Goal: Task Accomplishment & Management: Use online tool/utility

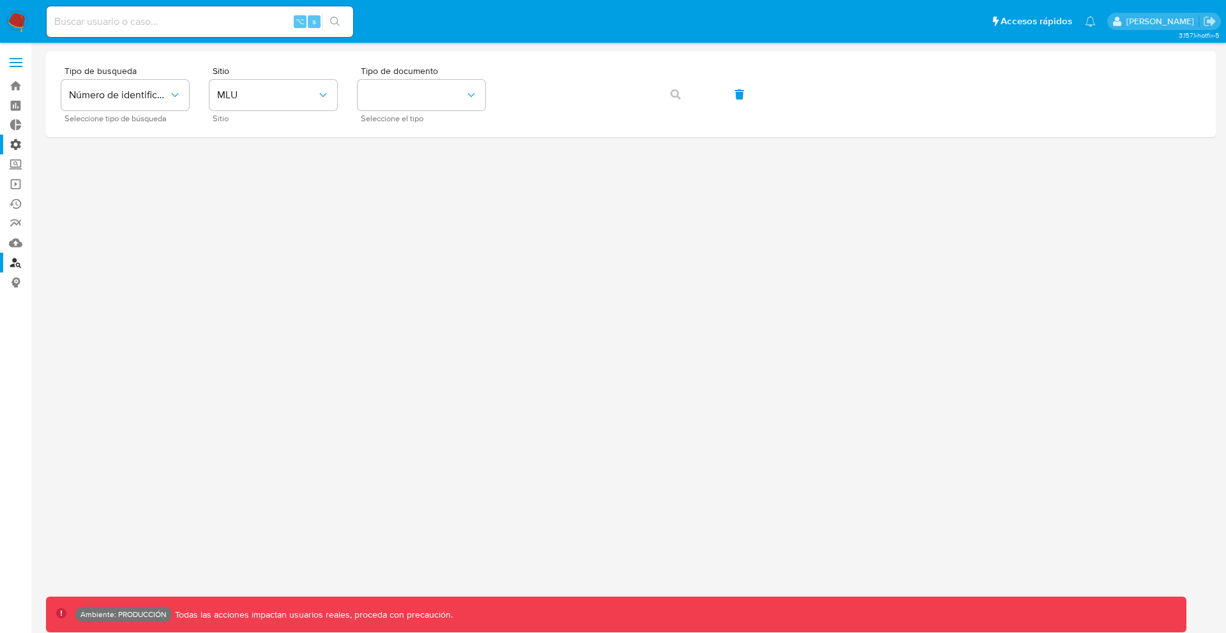
click at [15, 153] on label "Administración" at bounding box center [76, 145] width 152 height 20
click at [0, 0] on input "Administración" at bounding box center [0, 0] width 0 height 0
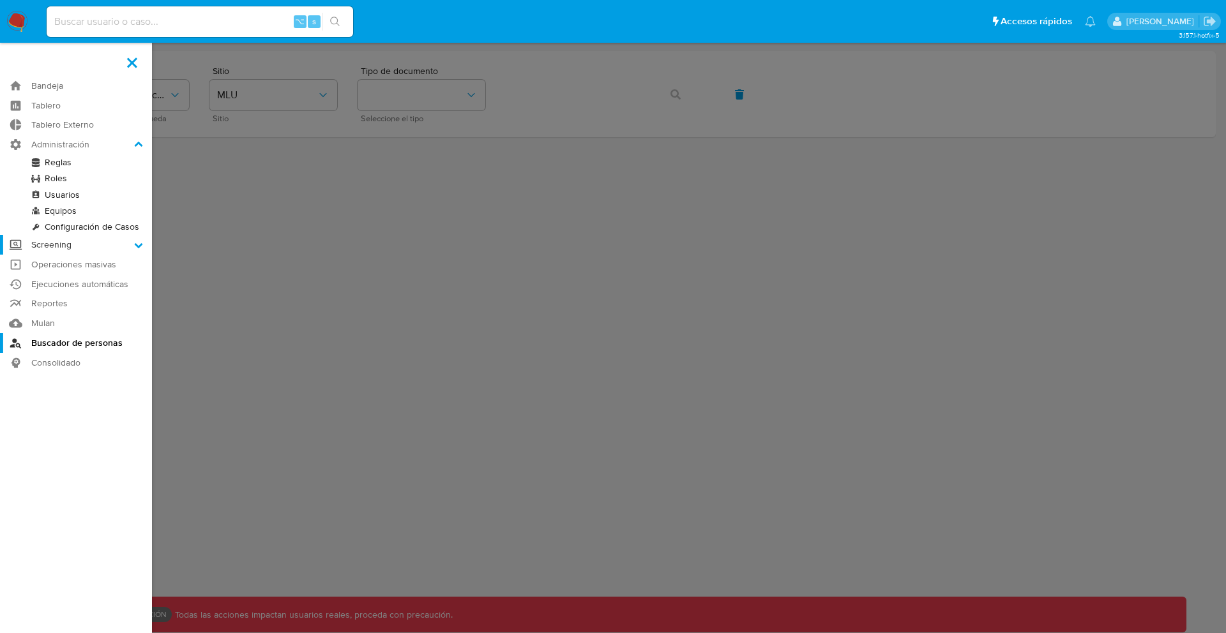
click at [52, 247] on label "Screening" at bounding box center [76, 245] width 152 height 20
click at [0, 0] on input "Screening" at bounding box center [0, 0] width 0 height 0
click at [73, 178] on link "Administrador de Listas" at bounding box center [76, 182] width 152 height 16
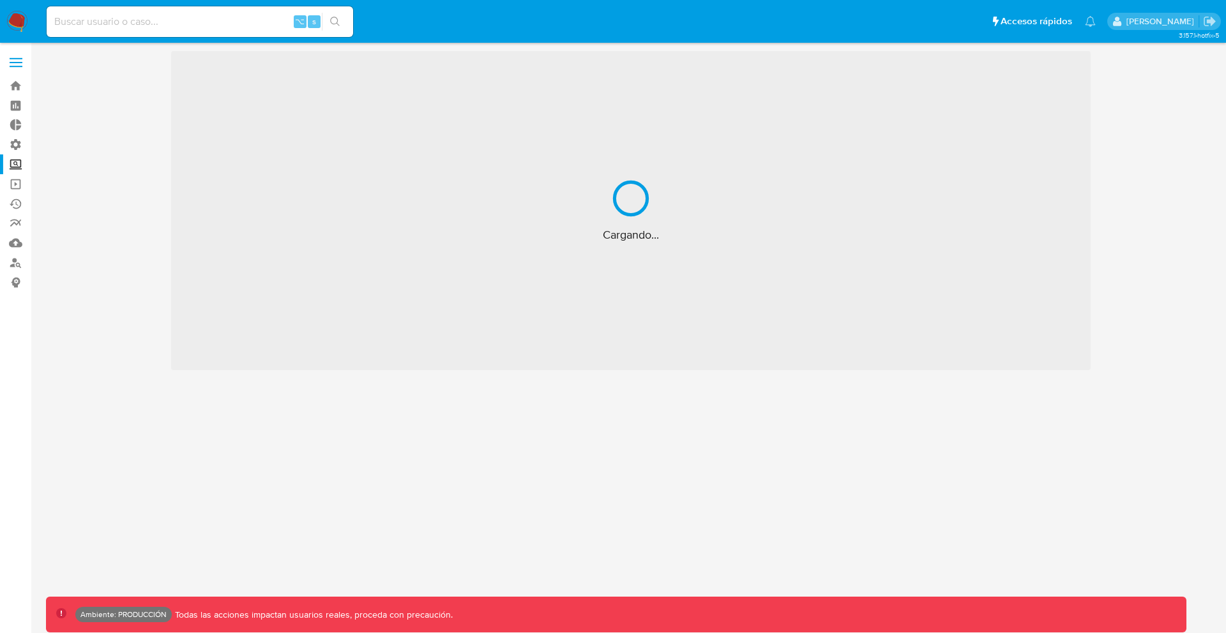
click at [13, 166] on label "Screening" at bounding box center [76, 164] width 152 height 20
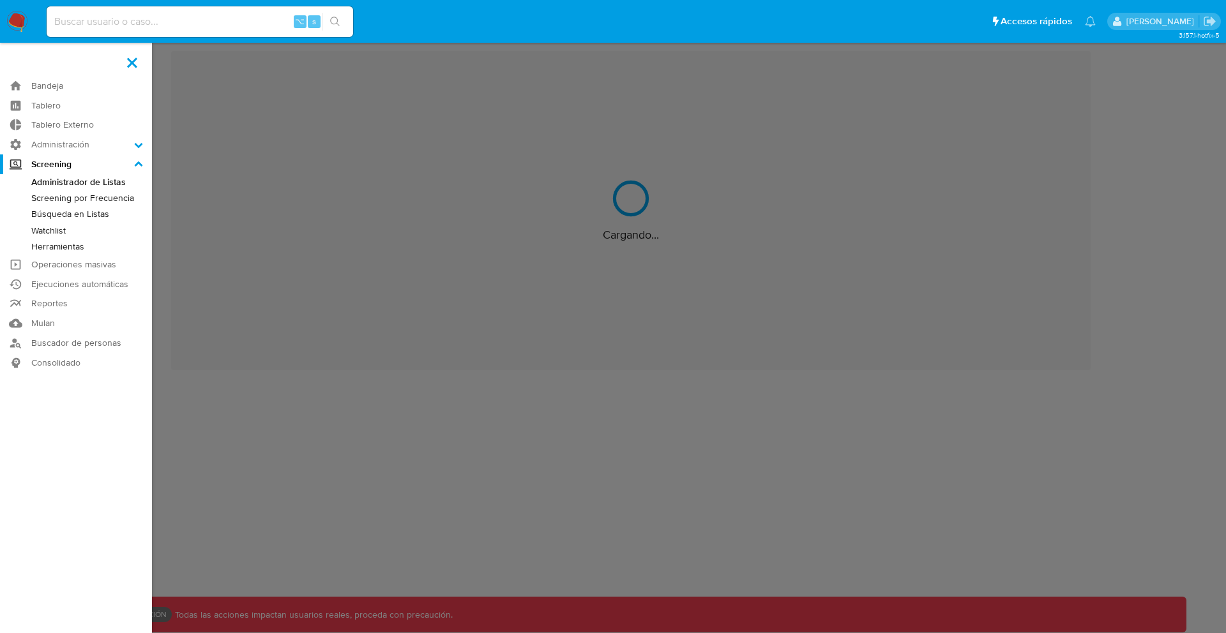
click at [0, 0] on input "Screening" at bounding box center [0, 0] width 0 height 0
click at [68, 212] on link "Búsqueda en Listas" at bounding box center [76, 214] width 152 height 16
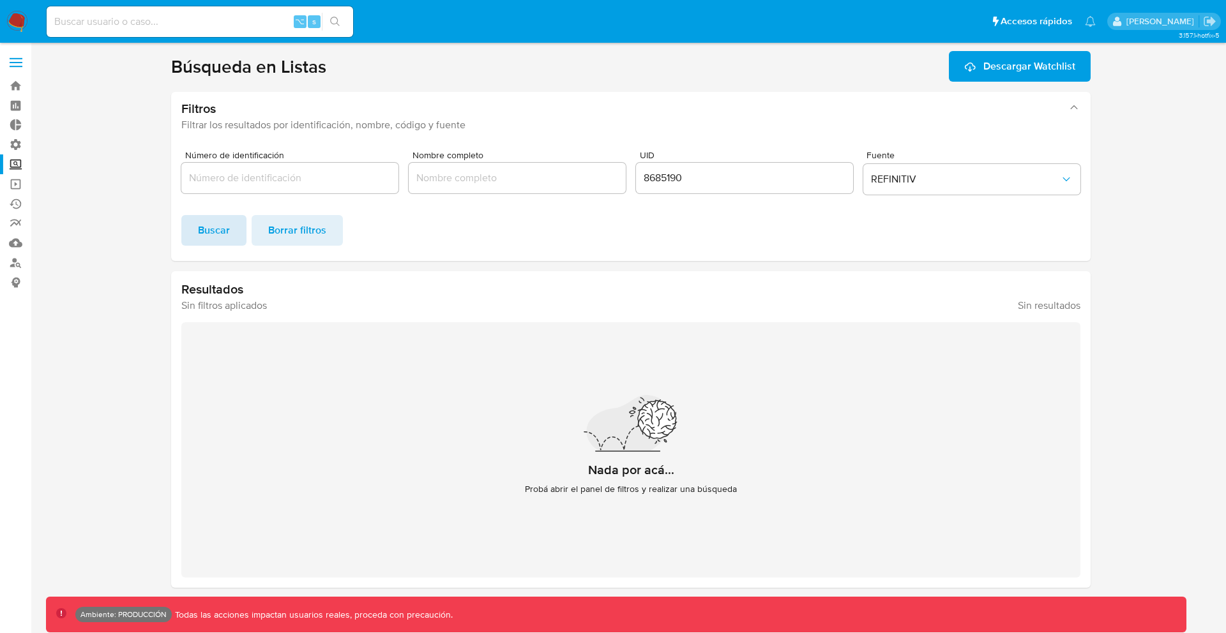
click at [222, 239] on span "Buscar" at bounding box center [214, 230] width 32 height 28
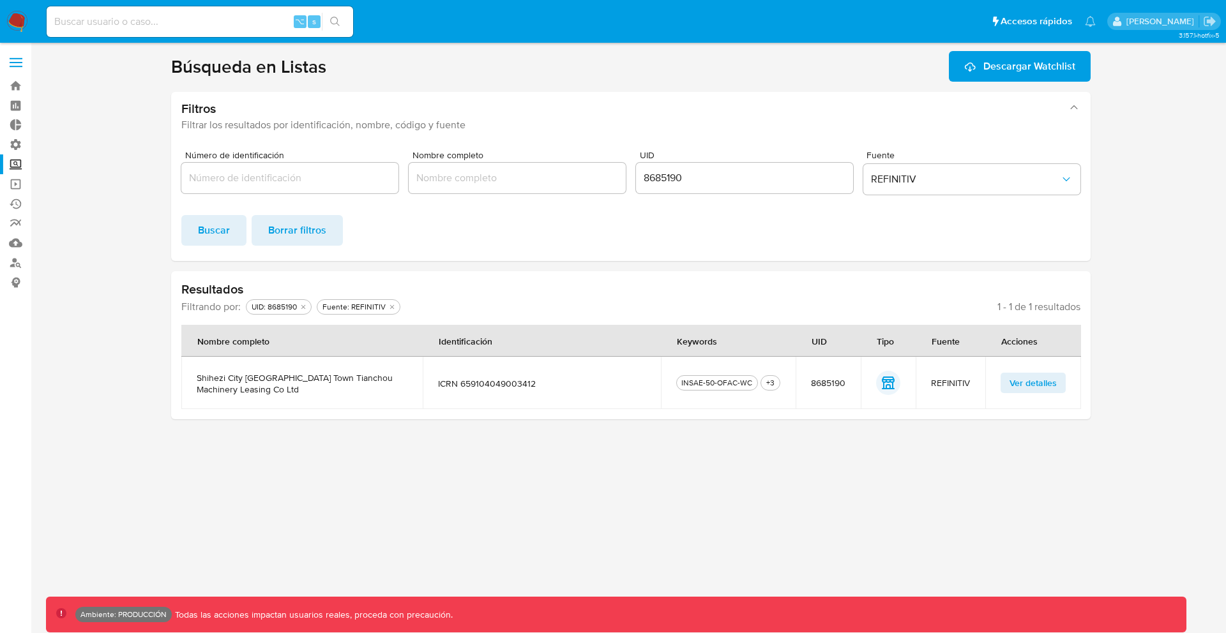
click at [1037, 380] on span "Ver detalles" at bounding box center [1032, 383] width 47 height 18
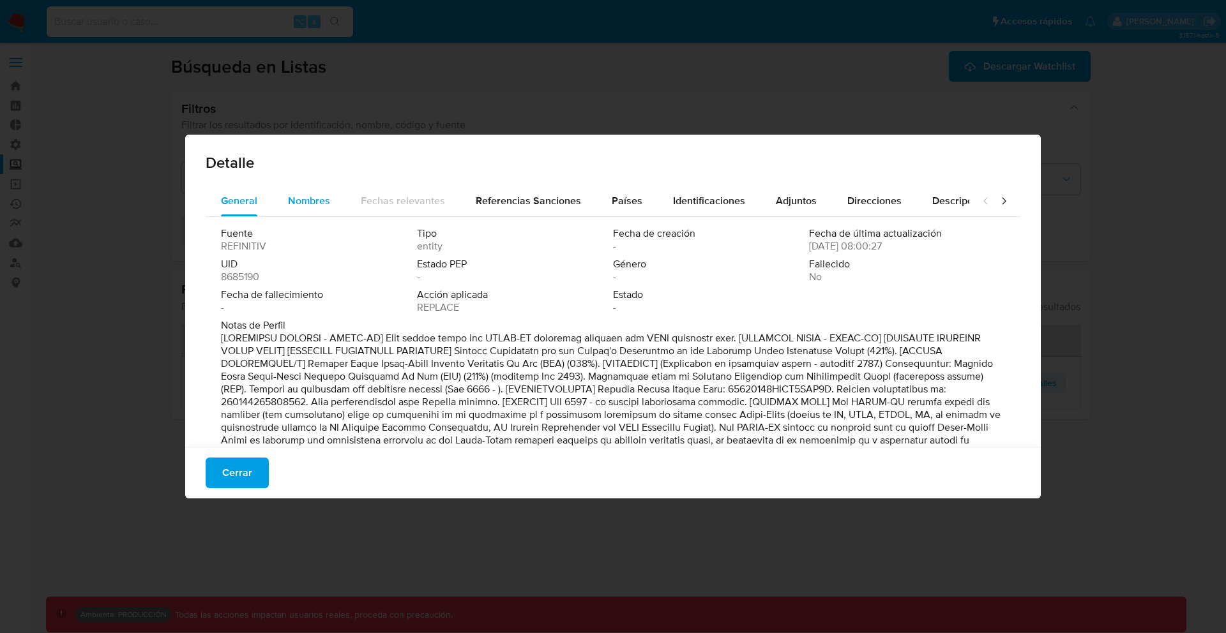
click at [303, 199] on span "Nombres" at bounding box center [309, 200] width 42 height 15
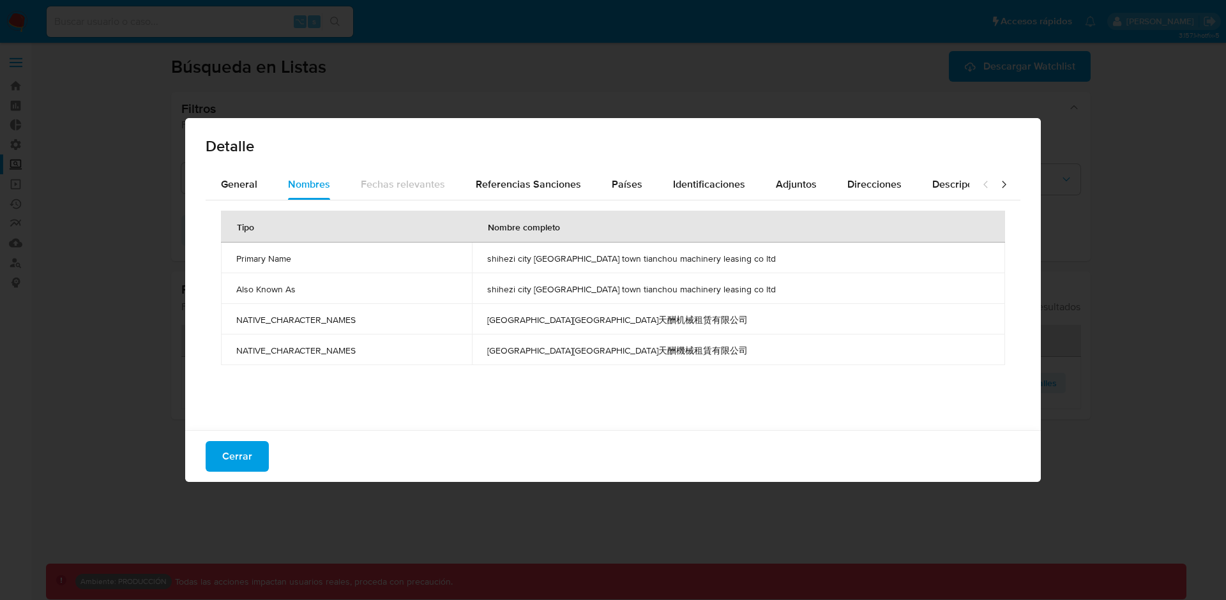
drag, startPoint x: 694, startPoint y: 323, endPoint x: 231, endPoint y: 318, distance: 462.9
click at [231, 318] on tr "NATIVE_CHARACTER_NAMES 石河子市新安镇天酬机械租赁有限公司" at bounding box center [613, 319] width 784 height 31
drag, startPoint x: 765, startPoint y: 259, endPoint x: 488, endPoint y: 254, distance: 277.1
click at [488, 254] on tr "Primary Name shihezi city xinan town tianchou machinery leasing co ltd" at bounding box center [613, 258] width 784 height 31
click at [590, 274] on td "shihezi city xinan town tianchou machinery leasing co ltd" at bounding box center [738, 288] width 533 height 31
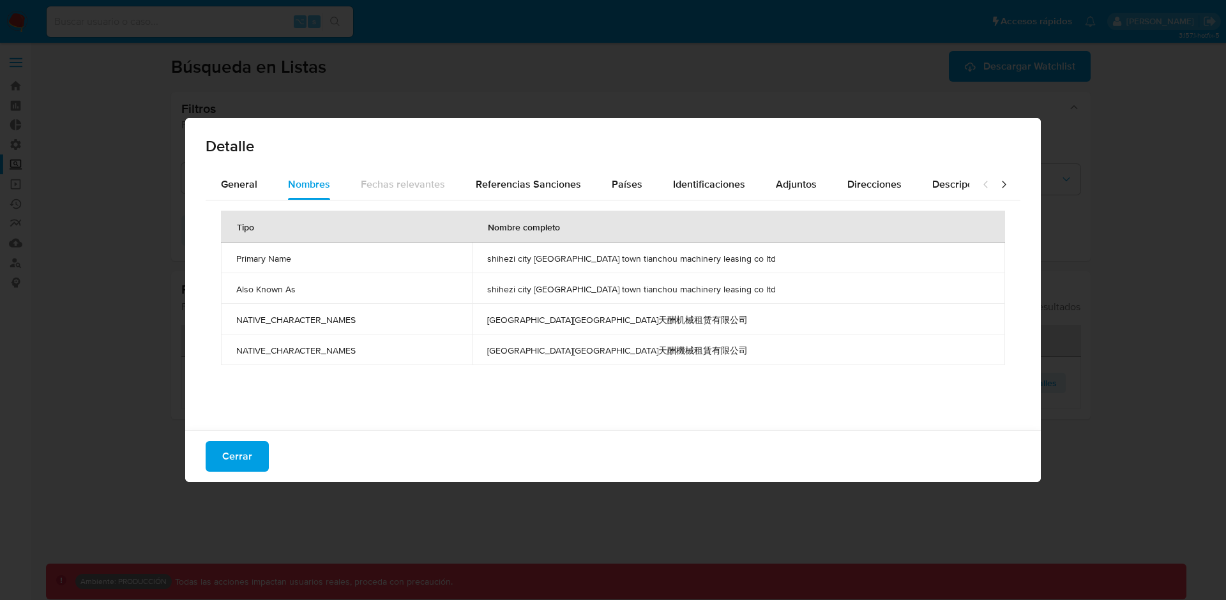
click at [591, 259] on span "shihezi city xinan town tianchou machinery leasing co ltd" at bounding box center [738, 258] width 502 height 11
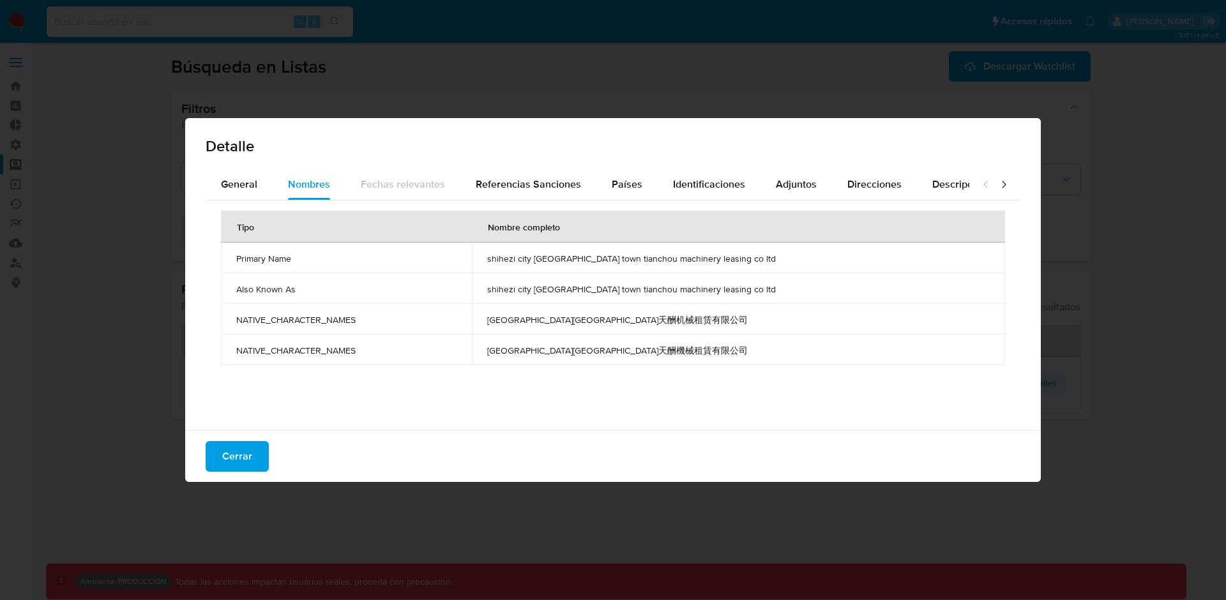
drag, startPoint x: 686, startPoint y: 351, endPoint x: 237, endPoint y: 320, distance: 449.8
click at [237, 320] on tbody "Primary Name shihezi city xinan town tianchou machinery leasing co ltd Also Kno…" at bounding box center [613, 304] width 784 height 123
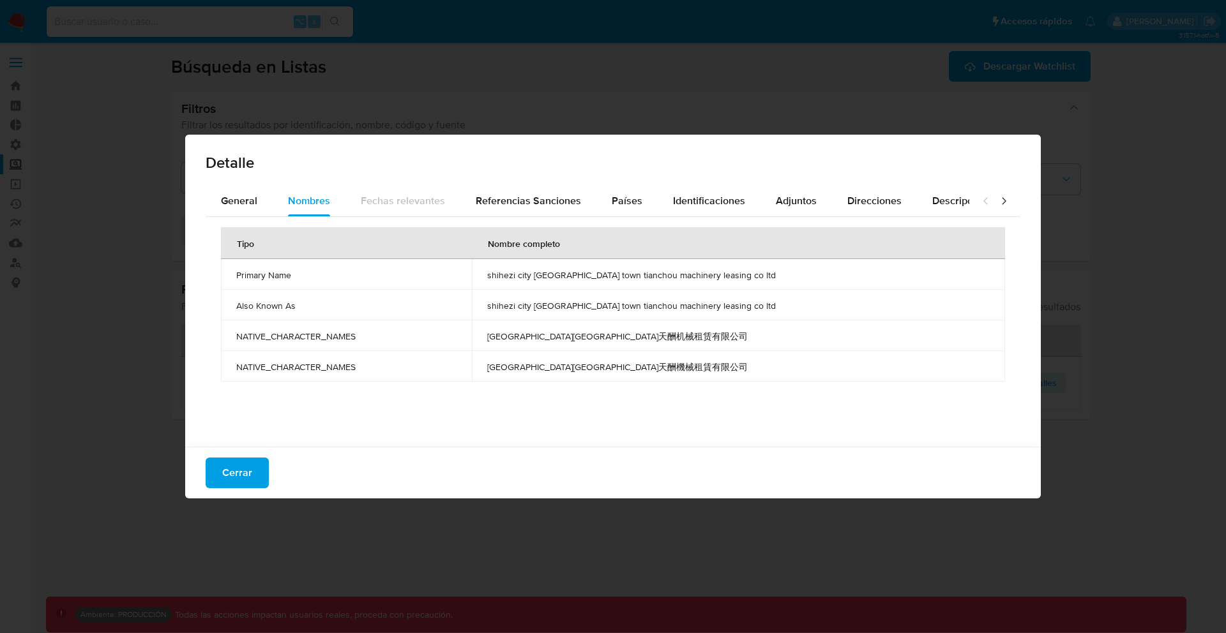
click at [645, 333] on span "石河子市新安镇天酬机械租赁有限公司" at bounding box center [738, 336] width 502 height 11
click at [242, 485] on span "Cerrar" at bounding box center [237, 473] width 30 height 28
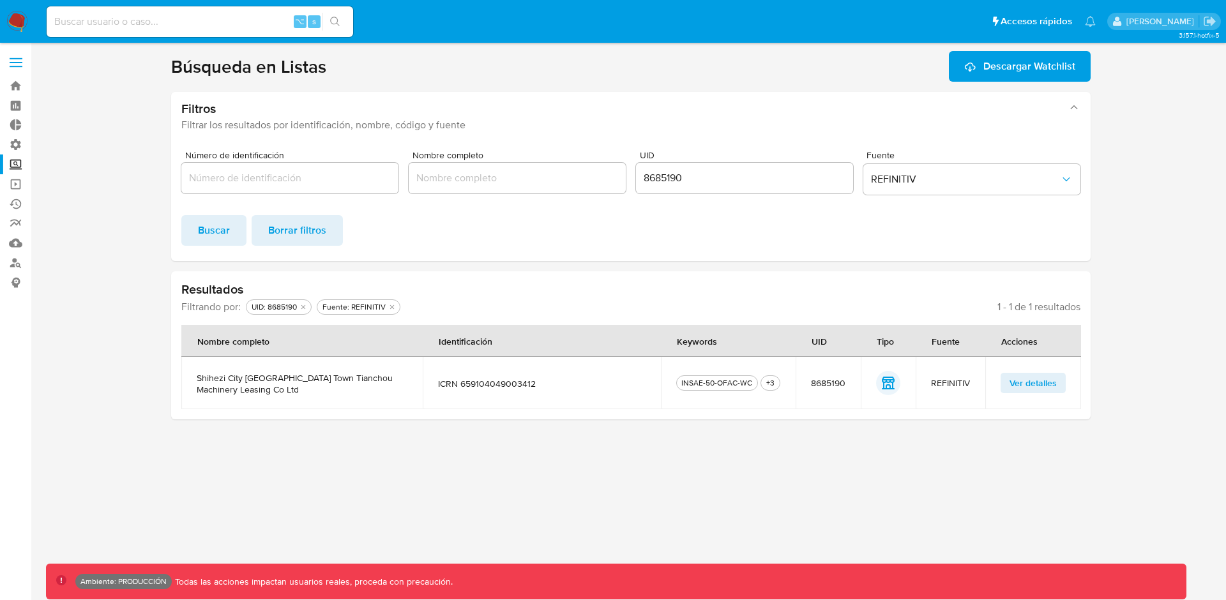
click at [1020, 387] on span "Ver detalles" at bounding box center [1032, 383] width 47 height 18
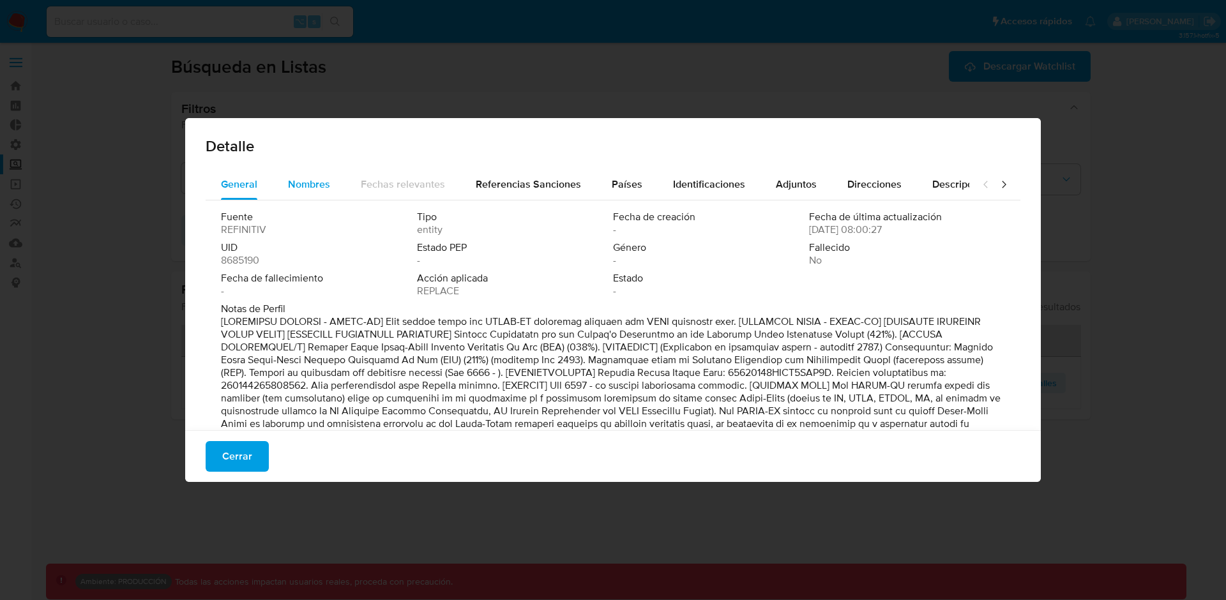
click at [326, 177] on span "Nombres" at bounding box center [309, 184] width 42 height 15
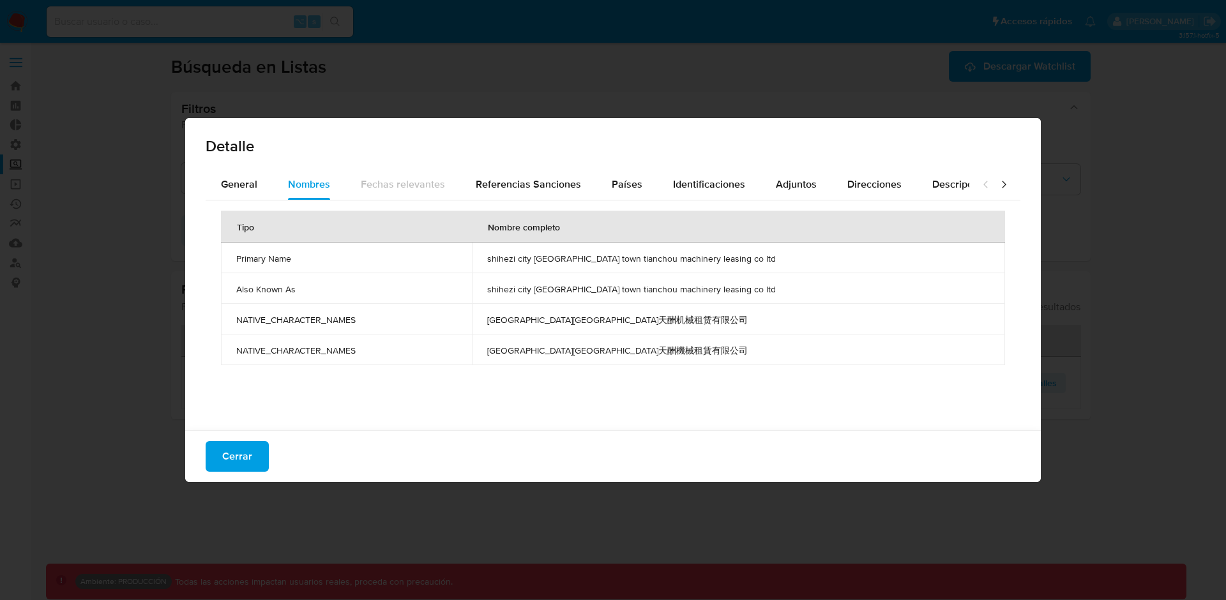
drag, startPoint x: 528, startPoint y: 261, endPoint x: 718, endPoint y: 261, distance: 189.6
click at [718, 260] on td "shihezi city xinan town tianchou machinery leasing co ltd" at bounding box center [738, 258] width 533 height 31
click at [774, 260] on span "shihezi city xinan town tianchou machinery leasing co ltd" at bounding box center [738, 258] width 502 height 11
drag, startPoint x: 774, startPoint y: 260, endPoint x: 234, endPoint y: 259, distance: 540.1
click at [234, 259] on tr "Primary Name shihezi city xinan town tianchou machinery leasing co ltd" at bounding box center [613, 258] width 784 height 31
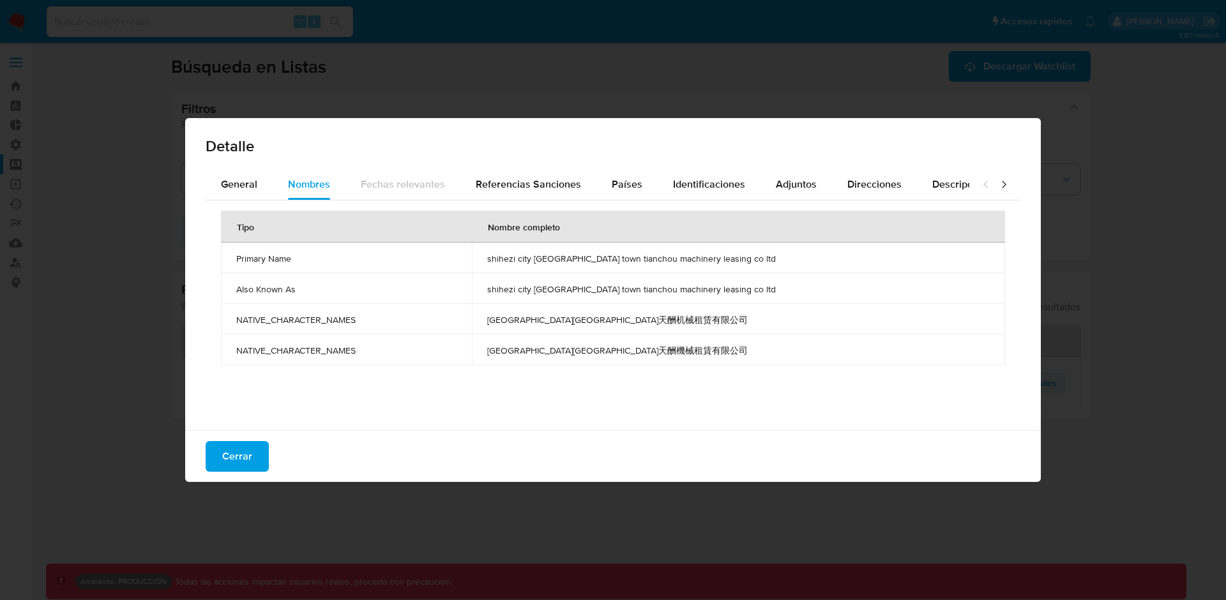
click at [234, 259] on td "Primary Name" at bounding box center [346, 258] width 251 height 31
drag, startPoint x: 234, startPoint y: 259, endPoint x: 758, endPoint y: 264, distance: 524.8
click at [758, 264] on tr "Primary Name shihezi city xinan town tianchou machinery leasing co ltd" at bounding box center [613, 258] width 784 height 31
click at [758, 264] on span "shihezi city xinan town tianchou machinery leasing co ltd" at bounding box center [738, 258] width 502 height 11
drag, startPoint x: 525, startPoint y: 259, endPoint x: 760, endPoint y: 260, distance: 234.3
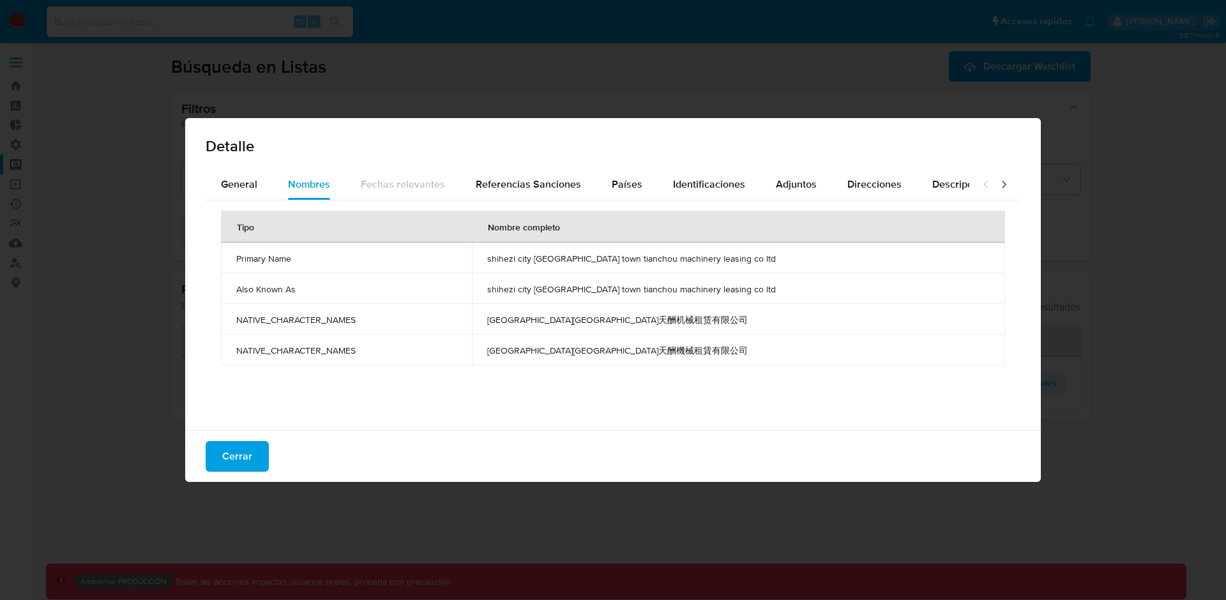
click at [760, 260] on td "shihezi city xinan town tianchou machinery leasing co ltd" at bounding box center [738, 258] width 533 height 31
click at [760, 260] on span "shihezi city xinan town tianchou machinery leasing co ltd" at bounding box center [738, 258] width 502 height 11
drag, startPoint x: 760, startPoint y: 260, endPoint x: 520, endPoint y: 254, distance: 240.1
click at [520, 254] on td "shihezi city xinan town tianchou machinery leasing co ltd" at bounding box center [738, 258] width 533 height 31
drag, startPoint x: 234, startPoint y: 255, endPoint x: 767, endPoint y: 288, distance: 534.1
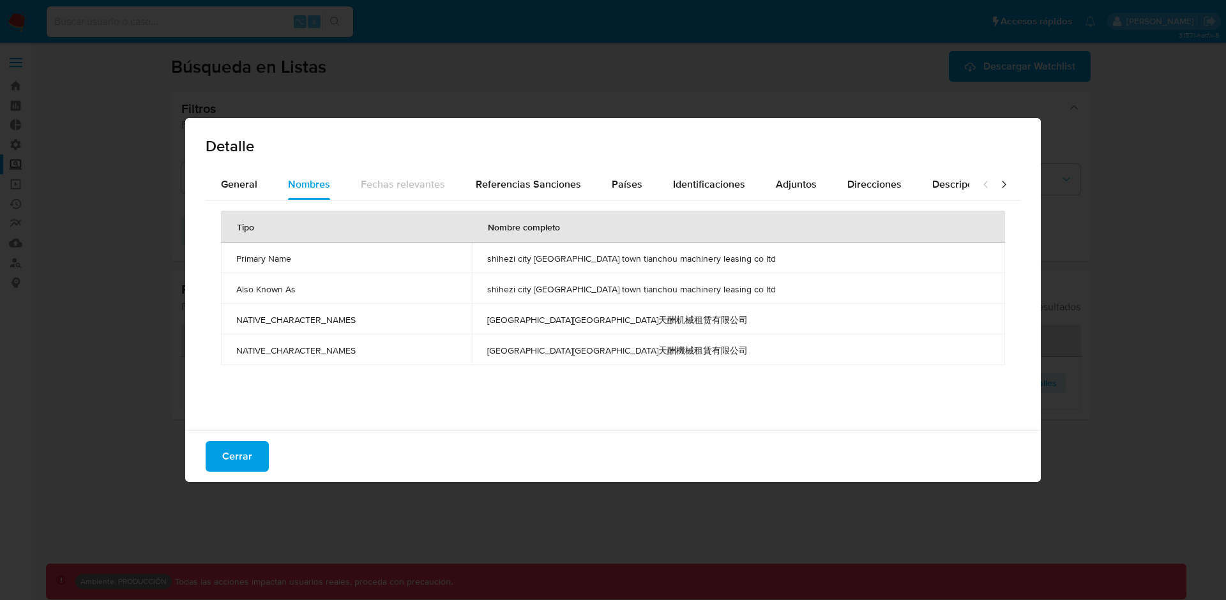
click at [767, 288] on tbody "Primary Name shihezi city xinan town tianchou machinery leasing co ltd Also Kno…" at bounding box center [613, 304] width 784 height 123
click at [767, 288] on span "shihezi city xinan town tianchou machinery leasing co ltd" at bounding box center [738, 288] width 502 height 11
drag, startPoint x: 780, startPoint y: 251, endPoint x: 529, endPoint y: 260, distance: 251.1
click at [529, 260] on td "shihezi city xinan town tianchou machinery leasing co ltd" at bounding box center [738, 258] width 533 height 31
drag, startPoint x: 529, startPoint y: 260, endPoint x: 674, endPoint y: 264, distance: 144.3
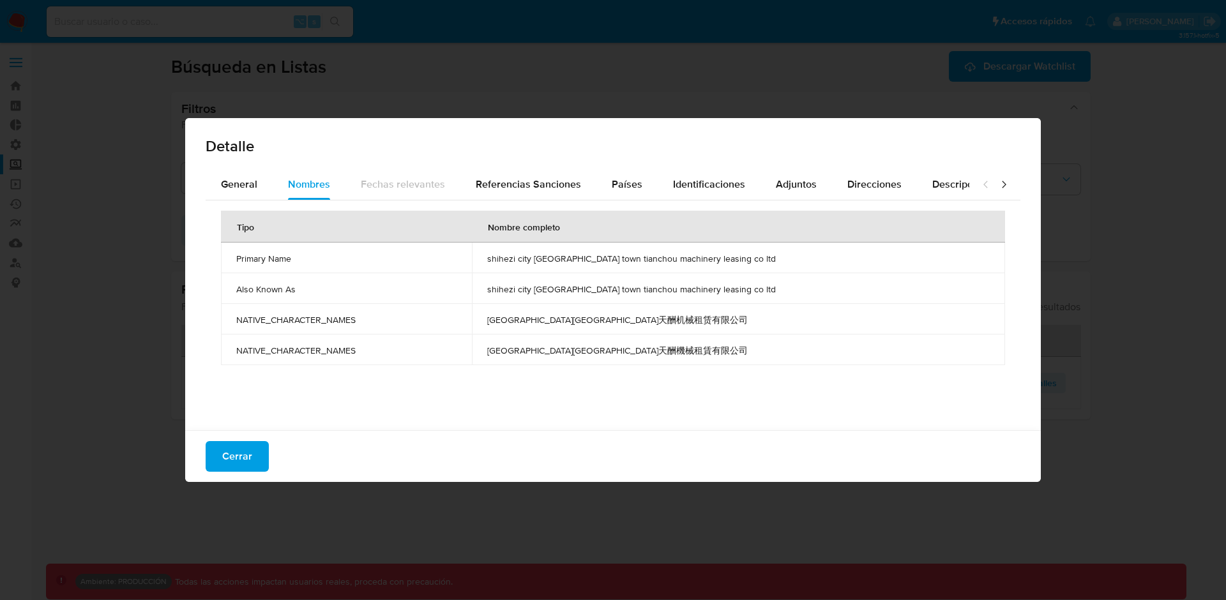
click at [674, 264] on td "shihezi city xinan town tianchou machinery leasing co ltd" at bounding box center [738, 258] width 533 height 31
drag, startPoint x: 528, startPoint y: 315, endPoint x: 692, endPoint y: 315, distance: 164.1
click at [692, 315] on td "石河子市新安镇天酬机械租赁有限公司" at bounding box center [738, 319] width 533 height 31
click at [689, 319] on span "石河子市新安镇天酬机械租赁有限公司" at bounding box center [738, 319] width 502 height 11
drag, startPoint x: 697, startPoint y: 322, endPoint x: 535, endPoint y: 315, distance: 162.3
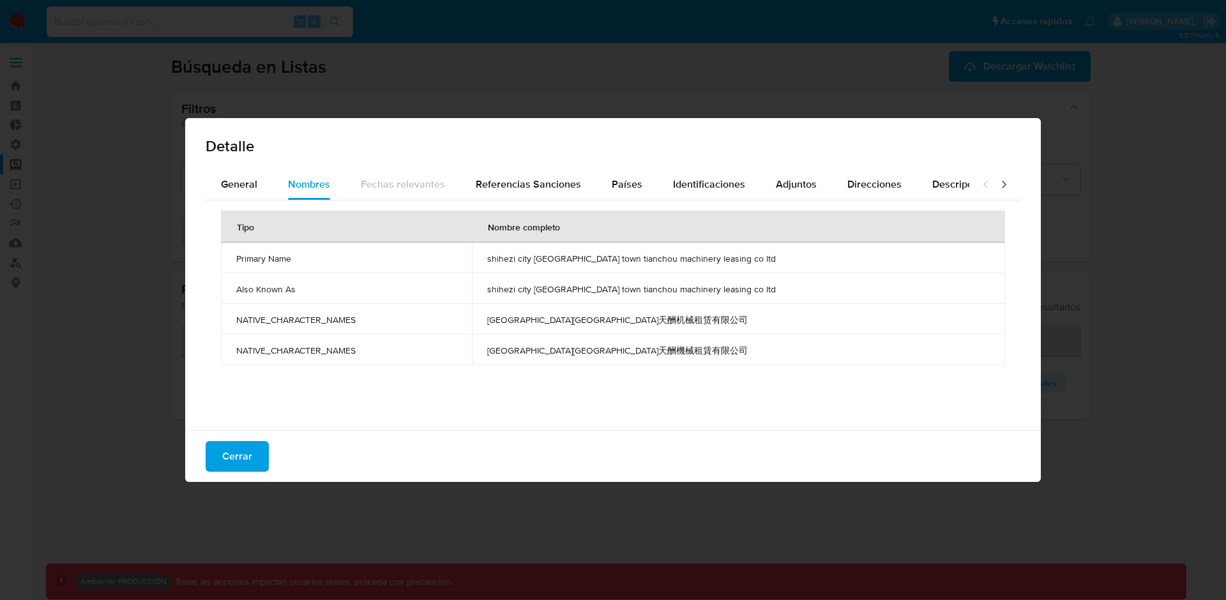
click at [534, 315] on span "石河子市新安镇天酬机械租赁有限公司" at bounding box center [738, 319] width 502 height 11
click at [532, 318] on span "石河子市新安镇天酬机械租赁有限公司" at bounding box center [738, 319] width 502 height 11
click at [532, 265] on td "shihezi city xinan town tianchou machinery leasing co ltd" at bounding box center [738, 258] width 533 height 31
drag, startPoint x: 529, startPoint y: 261, endPoint x: 790, endPoint y: 263, distance: 260.5
click at [790, 263] on td "shihezi city xinan town tianchou machinery leasing co ltd" at bounding box center [738, 258] width 533 height 31
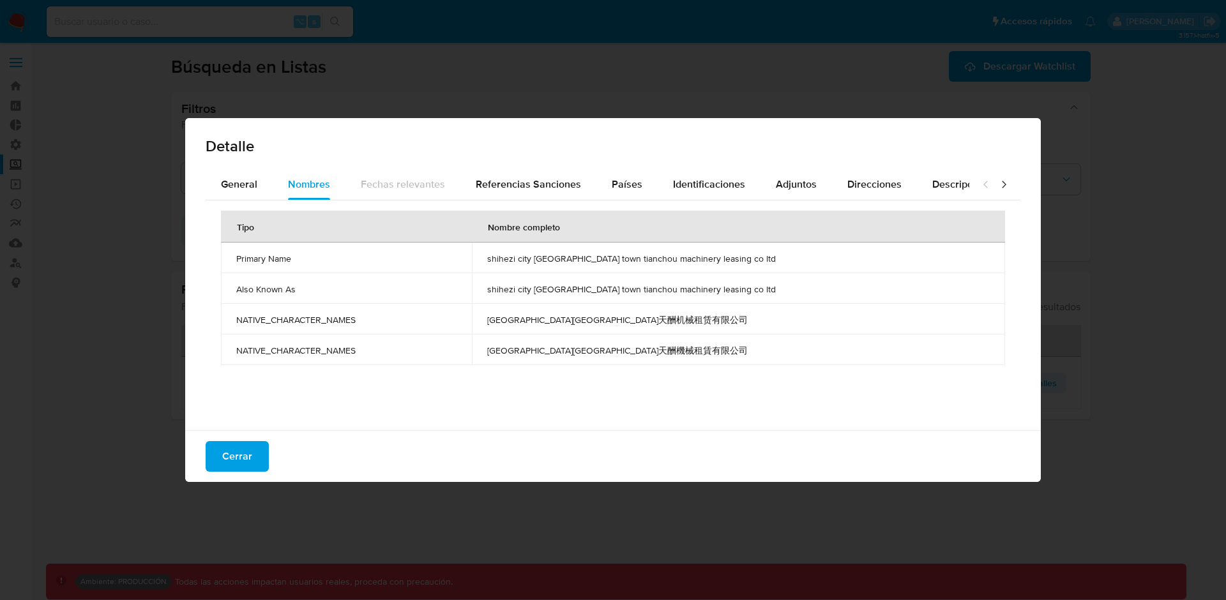
click at [559, 272] on tbody "Primary Name shihezi city xinan town tianchou machinery leasing co ltd Also Kno…" at bounding box center [613, 304] width 784 height 123
drag, startPoint x: 530, startPoint y: 257, endPoint x: 748, endPoint y: 260, distance: 217.7
click at [748, 260] on span "shihezi city xinan town tianchou machinery leasing co ltd" at bounding box center [738, 258] width 502 height 11
click at [733, 275] on td "shihezi city xinan town tianchou machinery leasing co ltd" at bounding box center [738, 288] width 533 height 31
drag, startPoint x: 511, startPoint y: 310, endPoint x: 611, endPoint y: 328, distance: 101.8
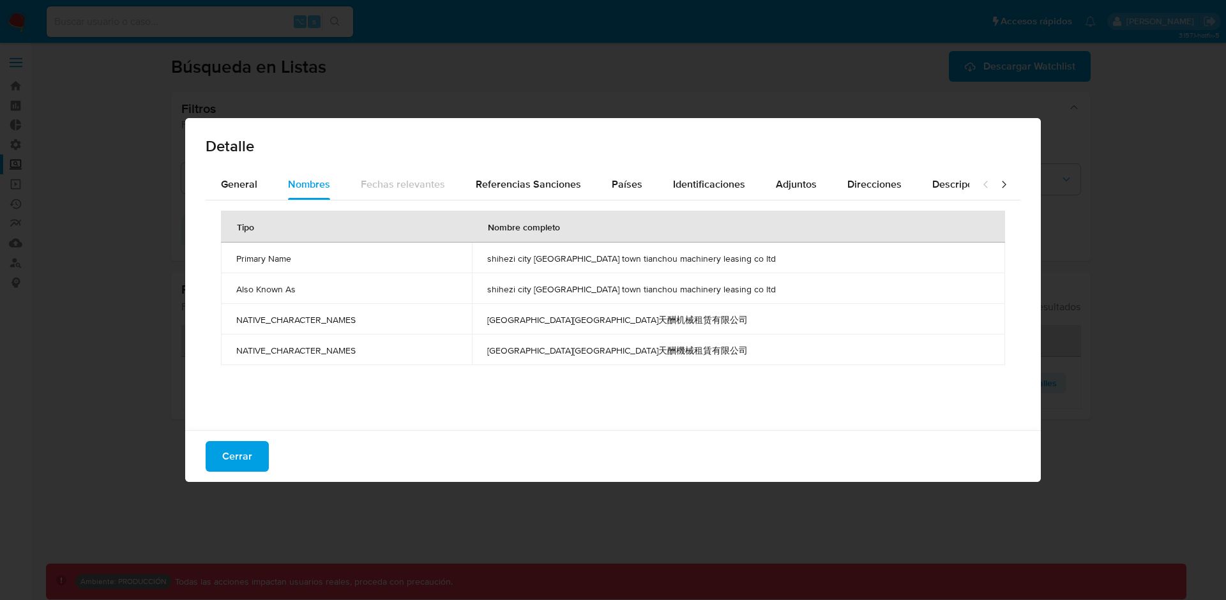
click at [611, 328] on tr "NATIVE_CHARACTER_NAMES 石河子市新安镇天酬机械租赁有限公司" at bounding box center [613, 319] width 784 height 31
drag, startPoint x: 611, startPoint y: 328, endPoint x: 584, endPoint y: 328, distance: 26.8
click at [583, 328] on td "石河子市新安镇天酬机械租赁有限公司" at bounding box center [738, 319] width 533 height 31
drag, startPoint x: 532, startPoint y: 314, endPoint x: 700, endPoint y: 351, distance: 171.9
click at [700, 351] on tbody "Primary Name shihezi city xinan town tianchou machinery leasing co ltd Also Kno…" at bounding box center [613, 304] width 784 height 123
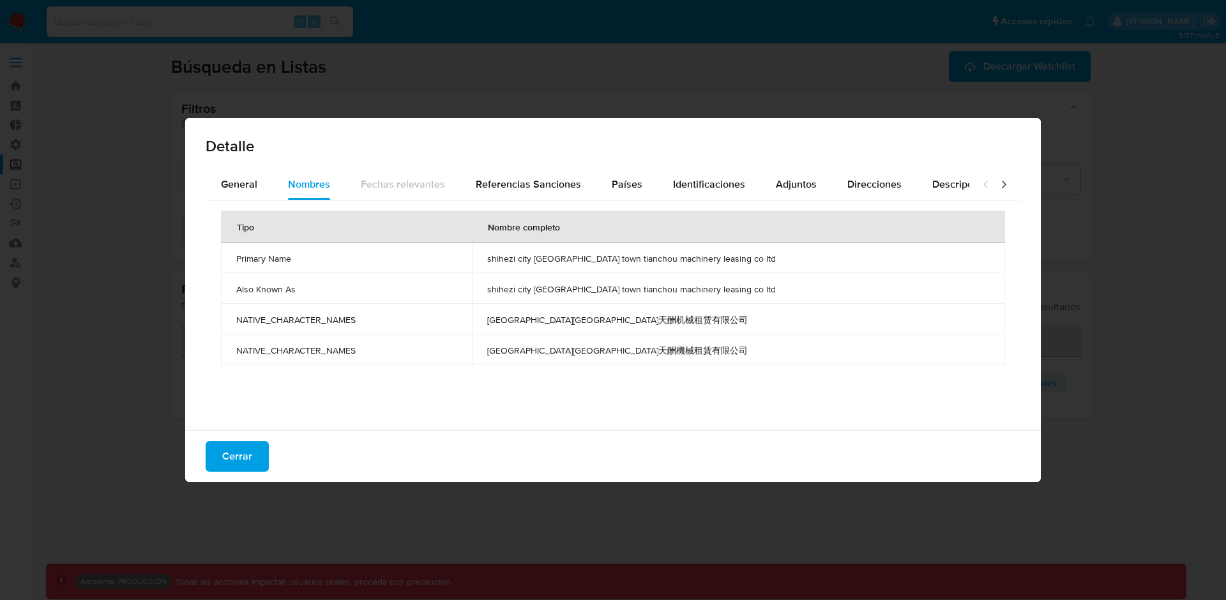
click at [700, 351] on span "石河子市新安鎮天酬機械租賃有限公司" at bounding box center [738, 350] width 502 height 11
click at [644, 253] on span "shihezi city xinan town tianchou machinery leasing co ltd" at bounding box center [738, 258] width 502 height 11
click at [533, 259] on span "shihezi city xinan town tianchou machinery leasing co ltd" at bounding box center [738, 258] width 502 height 11
drag, startPoint x: 526, startPoint y: 259, endPoint x: 752, endPoint y: 261, distance: 226.0
click at [752, 261] on td "shihezi city xinan town tianchou machinery leasing co ltd" at bounding box center [738, 258] width 533 height 31
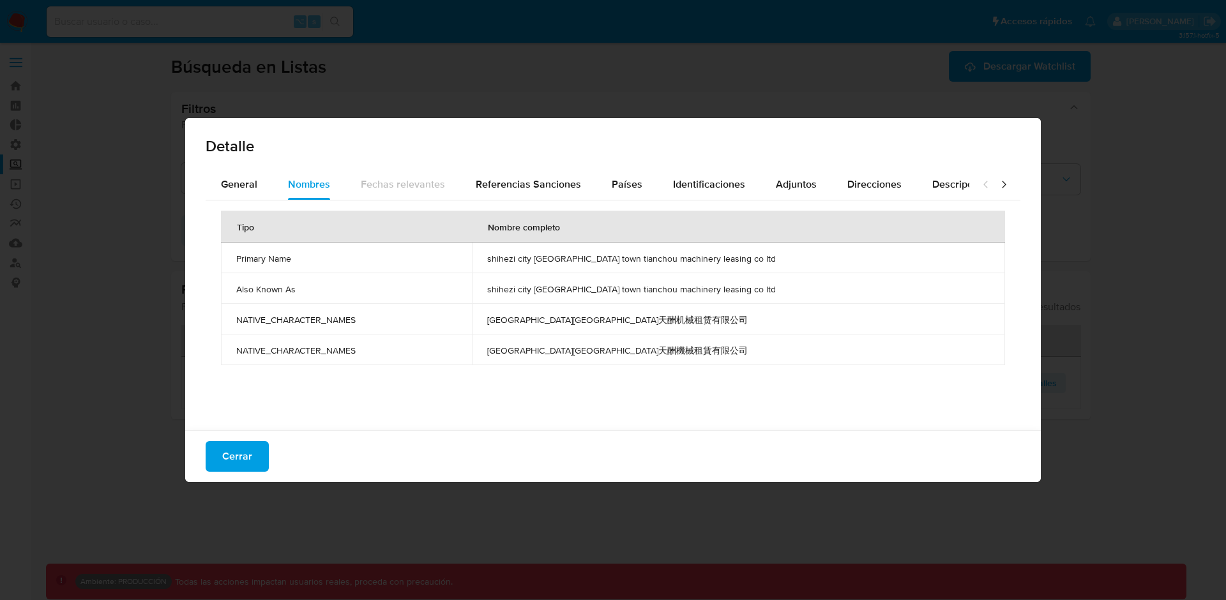
click at [642, 248] on td "shihezi city xinan town tianchou machinery leasing co ltd" at bounding box center [738, 258] width 533 height 31
drag, startPoint x: 524, startPoint y: 259, endPoint x: 758, endPoint y: 263, distance: 233.7
click at [758, 264] on td "shihezi city xinan town tianchou machinery leasing co ltd" at bounding box center [738, 258] width 533 height 31
drag, startPoint x: 537, startPoint y: 319, endPoint x: 695, endPoint y: 324, distance: 158.4
click at [696, 324] on span "石河子市新安镇天酬机械租赁有限公司" at bounding box center [738, 319] width 502 height 11
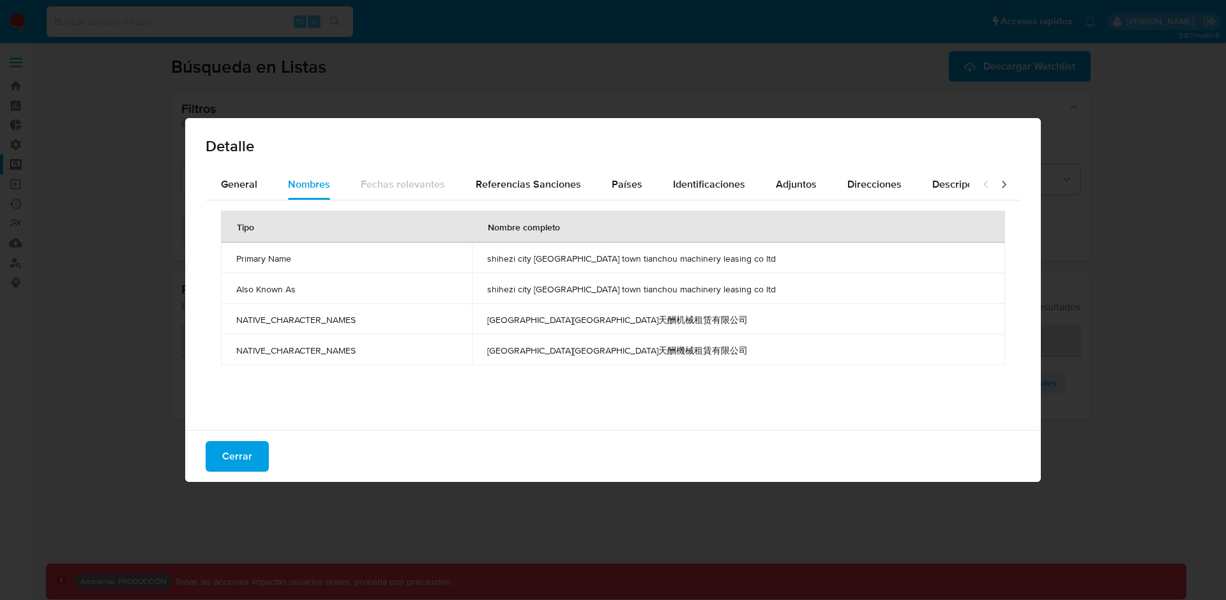
click at [695, 324] on span "石河子市新安镇天酬机械租赁有限公司" at bounding box center [738, 319] width 502 height 11
click at [640, 319] on span "石河子市新安镇天酬机械租赁有限公司" at bounding box center [738, 319] width 502 height 11
drag, startPoint x: 531, startPoint y: 319, endPoint x: 693, endPoint y: 324, distance: 161.6
click at [693, 324] on span "石河子市新安镇天酬机械租赁有限公司" at bounding box center [738, 319] width 502 height 11
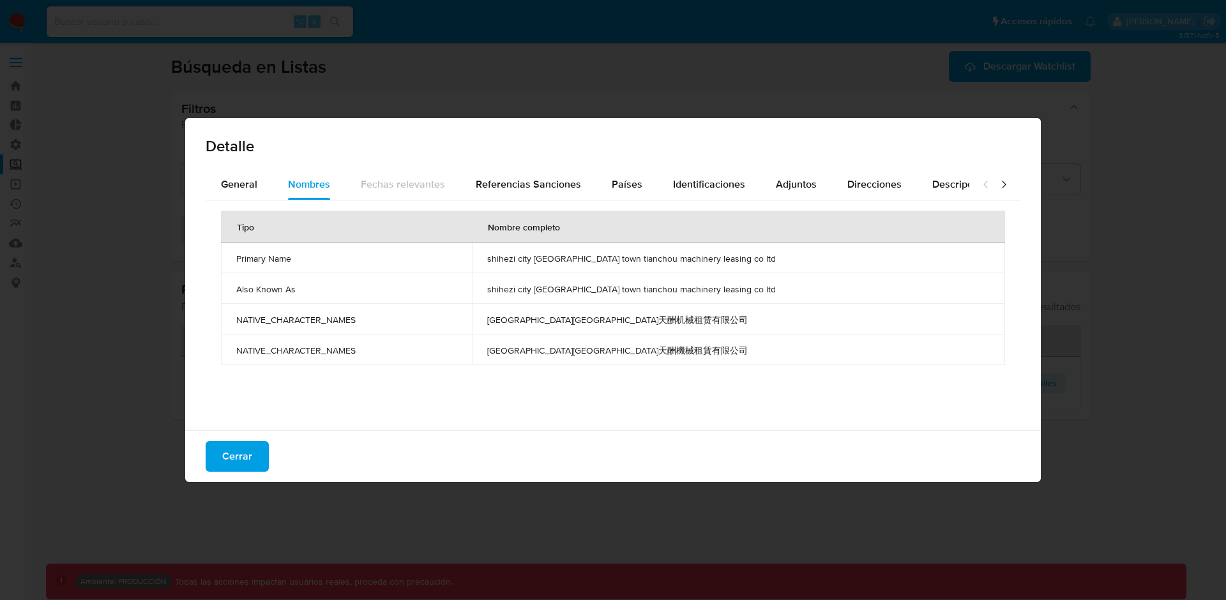
drag, startPoint x: 693, startPoint y: 324, endPoint x: 531, endPoint y: 317, distance: 161.7
click at [531, 317] on span "石河子市新安镇天酬机械租赁有限公司" at bounding box center [738, 319] width 502 height 11
drag, startPoint x: 527, startPoint y: 320, endPoint x: 690, endPoint y: 324, distance: 162.8
click at [690, 326] on td "石河子市新安镇天酬机械租赁有限公司" at bounding box center [738, 319] width 533 height 31
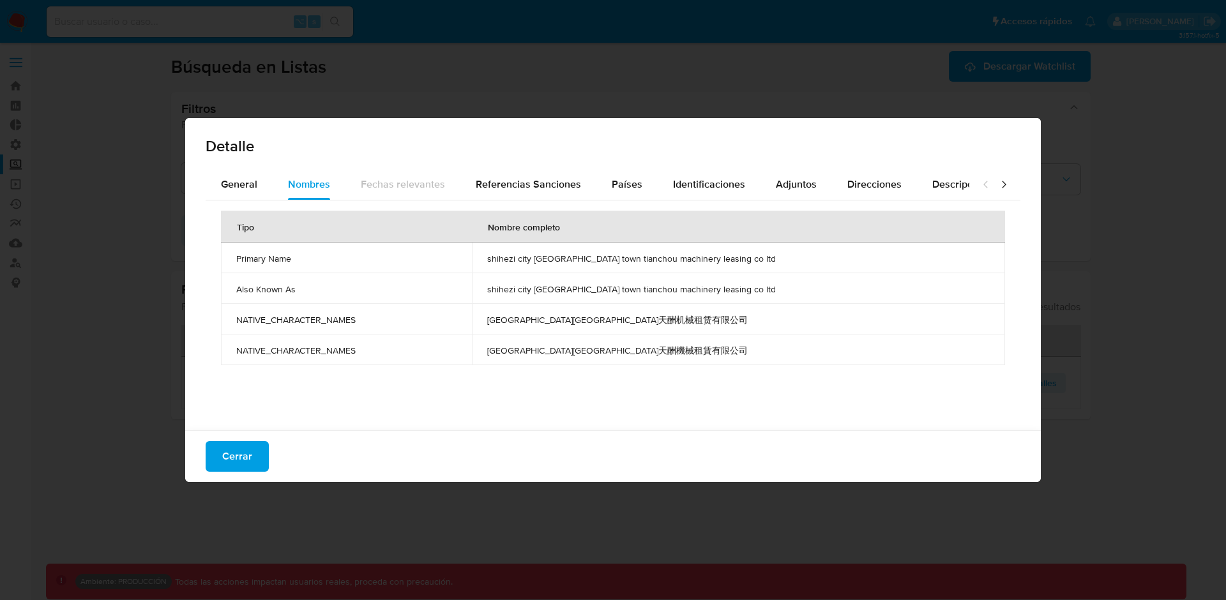
click at [690, 324] on span "石河子市新安镇天酬机械租赁有限公司" at bounding box center [738, 319] width 502 height 11
click at [543, 313] on td "石河子市新安镇天酬机械租赁有限公司" at bounding box center [738, 319] width 533 height 31
drag, startPoint x: 526, startPoint y: 318, endPoint x: 687, endPoint y: 322, distance: 160.9
click at [687, 322] on td "石河子市新安镇天酬机械租赁有限公司" at bounding box center [738, 319] width 533 height 31
click at [543, 282] on td "shihezi city xinan town tianchou machinery leasing co ltd" at bounding box center [738, 288] width 533 height 31
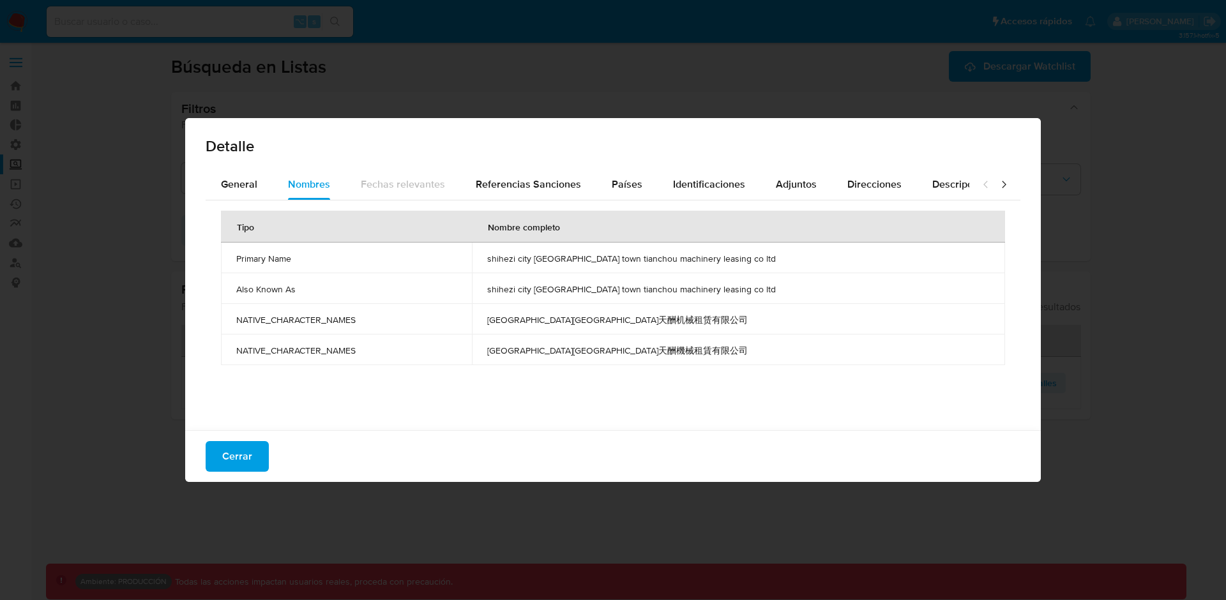
drag, startPoint x: 523, startPoint y: 314, endPoint x: 685, endPoint y: 319, distance: 161.6
click at [685, 319] on td "石河子市新安镇天酬机械租赁有限公司" at bounding box center [738, 319] width 533 height 31
click at [685, 319] on span "石河子市新安镇天酬机械租赁有限公司" at bounding box center [738, 319] width 502 height 11
drag, startPoint x: 696, startPoint y: 320, endPoint x: 534, endPoint y: 313, distance: 161.7
click at [534, 313] on td "石河子市新安镇天酬机械租赁有限公司" at bounding box center [738, 319] width 533 height 31
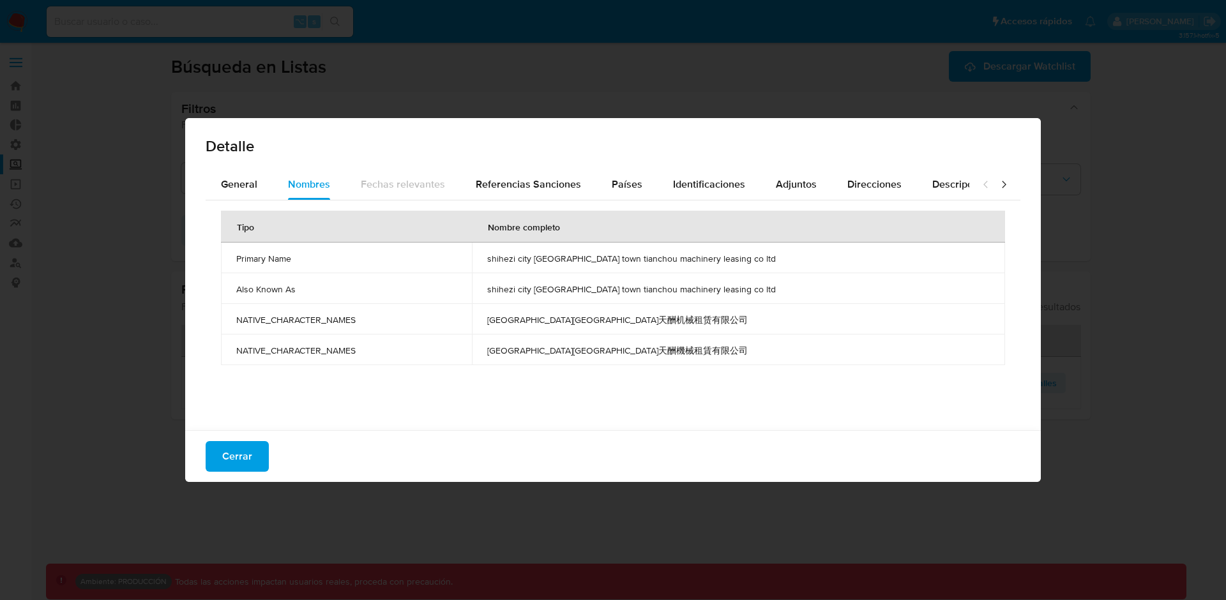
click at [534, 320] on span "石河子市新安镇天酬机械租赁有限公司" at bounding box center [738, 319] width 502 height 11
drag, startPoint x: 529, startPoint y: 320, endPoint x: 702, endPoint y: 319, distance: 173.0
click at [702, 319] on td "石河子市新安镇天酬机械租赁有限公司" at bounding box center [738, 319] width 533 height 31
drag, startPoint x: 527, startPoint y: 260, endPoint x: 795, endPoint y: 263, distance: 268.2
click at [795, 263] on td "shihezi city xinan town tianchou machinery leasing co ltd" at bounding box center [738, 258] width 533 height 31
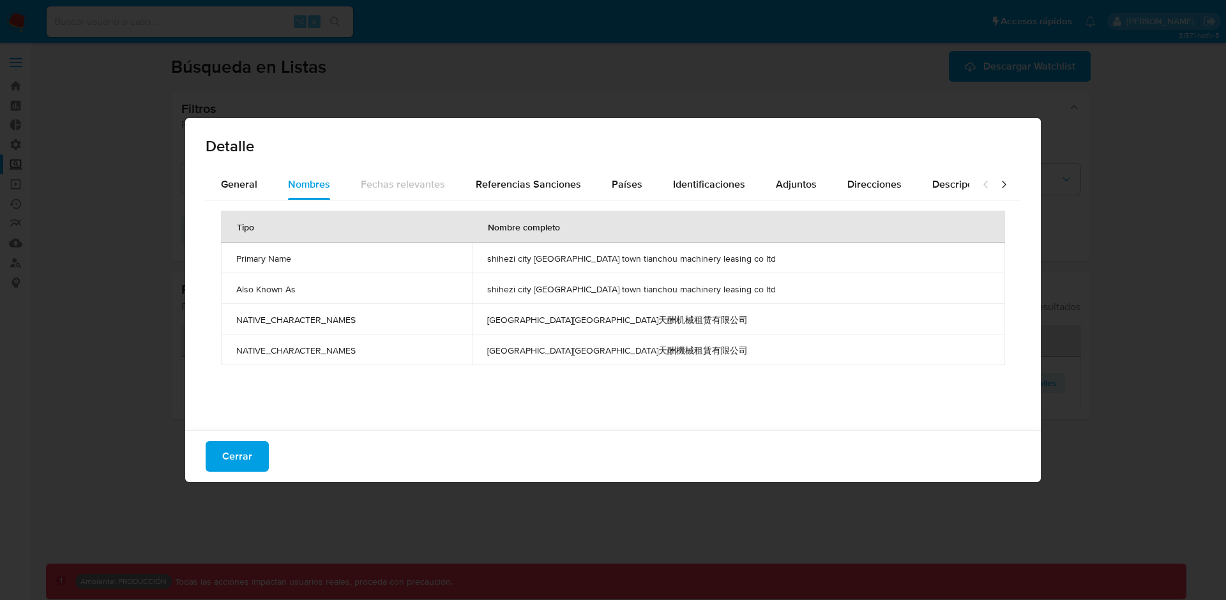
click at [795, 263] on span "shihezi city xinan town tianchou machinery leasing co ltd" at bounding box center [738, 258] width 502 height 11
drag, startPoint x: 795, startPoint y: 263, endPoint x: 528, endPoint y: 260, distance: 267.5
click at [528, 260] on td "shihezi city xinan town tianchou machinery leasing co ltd" at bounding box center [738, 258] width 533 height 31
click at [539, 259] on span "shihezi city xinan town tianchou machinery leasing co ltd" at bounding box center [738, 258] width 502 height 11
click at [527, 319] on td "石河子市新安镇天酬机械租赁有限公司" at bounding box center [738, 319] width 533 height 31
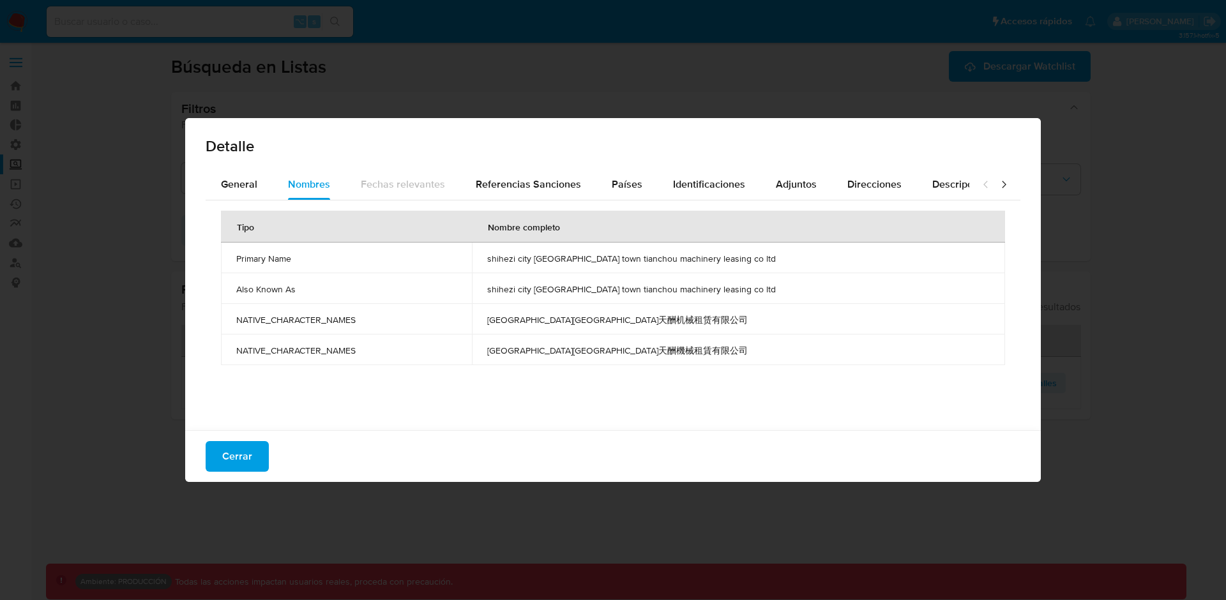
drag, startPoint x: 531, startPoint y: 259, endPoint x: 688, endPoint y: 350, distance: 181.7
click at [688, 350] on tbody "Primary Name shihezi city xinan town tianchou machinery leasing co ltd Also Kno…" at bounding box center [613, 304] width 784 height 123
click at [598, 364] on td "石河子市新安鎮天酬機械租賃有限公司" at bounding box center [738, 350] width 533 height 31
drag, startPoint x: 532, startPoint y: 318, endPoint x: 689, endPoint y: 316, distance: 157.1
click at [689, 316] on span "石河子市新安镇天酬机械租赁有限公司" at bounding box center [738, 319] width 502 height 11
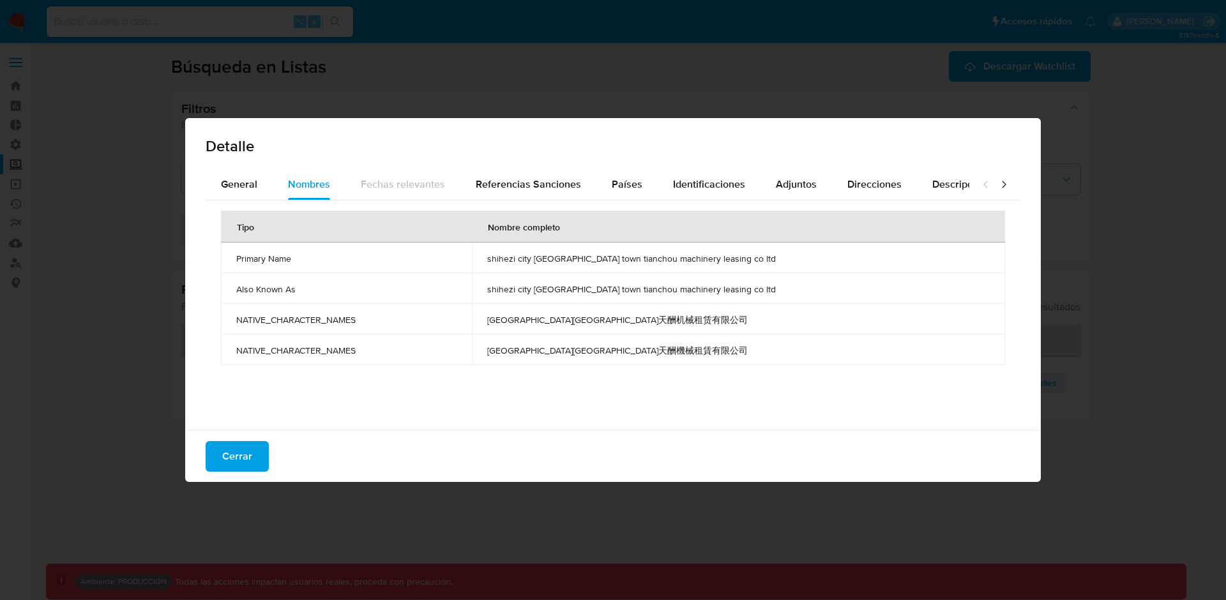
click at [689, 316] on span "石河子市新安镇天酬机械租赁有限公司" at bounding box center [738, 319] width 502 height 11
drag, startPoint x: 691, startPoint y: 321, endPoint x: 531, endPoint y: 320, distance: 160.9
click at [531, 320] on span "石河子市新安镇天酬机械租赁有限公司" at bounding box center [738, 319] width 502 height 11
drag, startPoint x: 531, startPoint y: 320, endPoint x: 682, endPoint y: 323, distance: 151.3
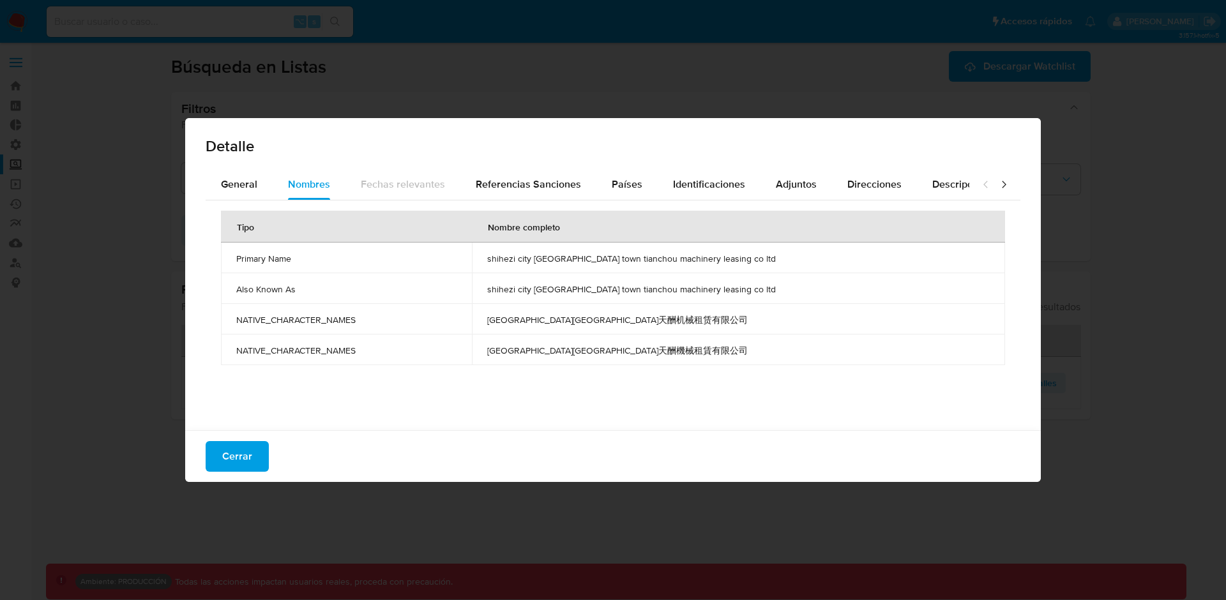
click at [682, 323] on span "石河子市新安镇天酬机械租赁有限公司" at bounding box center [738, 319] width 502 height 11
click at [662, 326] on td "石河子市新安镇天酬机械租赁有限公司" at bounding box center [738, 319] width 533 height 31
click at [636, 324] on span "石河子市新安镇天酬机械租赁有限公司" at bounding box center [738, 319] width 502 height 11
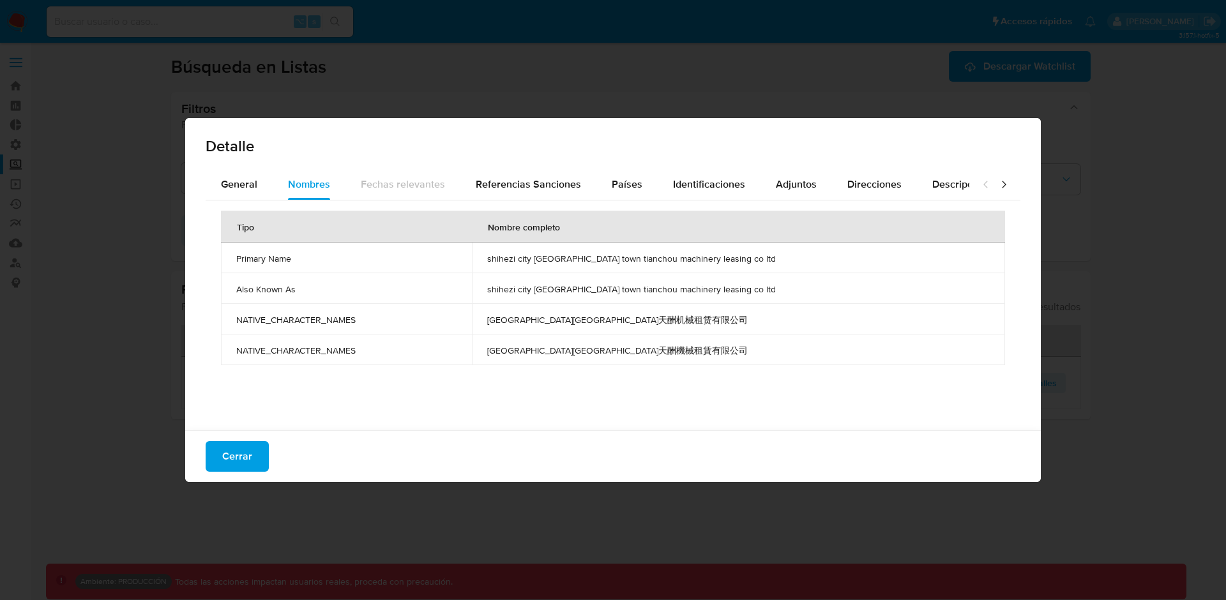
click at [624, 347] on span "石河子市新安鎮天酬機械租賃有限公司" at bounding box center [738, 350] width 502 height 11
